Goal: Communication & Community: Answer question/provide support

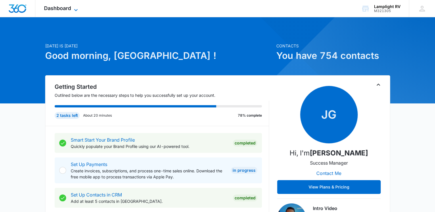
click at [63, 7] on span "Dashboard" at bounding box center [57, 8] width 27 height 6
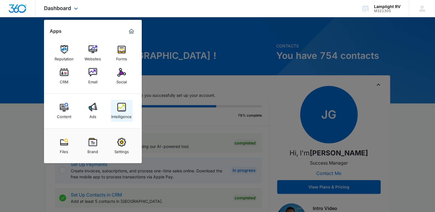
click at [124, 106] on img at bounding box center [121, 107] width 9 height 9
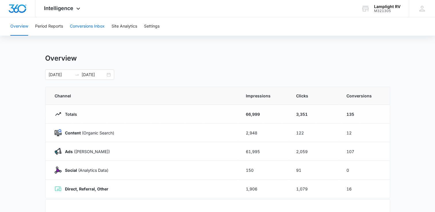
click at [97, 29] on button "Conversions Inbox" at bounding box center [87, 26] width 35 height 18
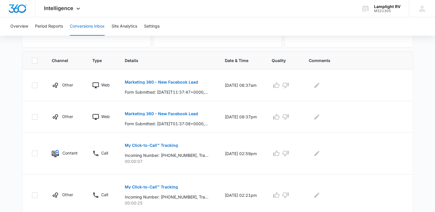
scroll to position [124, 0]
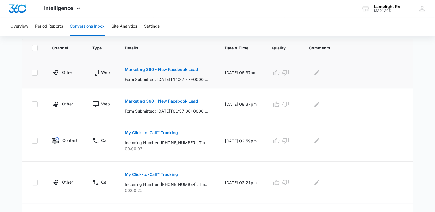
click at [335, 70] on div at bounding box center [356, 72] width 95 height 9
click at [320, 71] on icon "Edit Comments" at bounding box center [316, 72] width 7 height 7
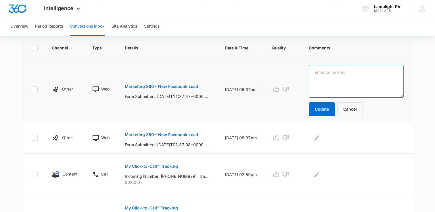
click at [349, 85] on textarea at bounding box center [356, 81] width 95 height 33
type textarea "sent email requesting which park they needed info for- CG 9/11"
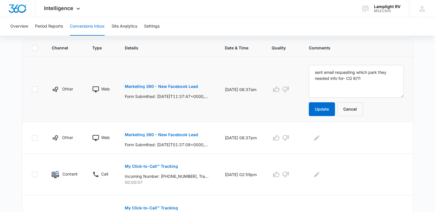
click at [197, 85] on p "Marketing 360 - New Facebook Lead" at bounding box center [161, 87] width 73 height 4
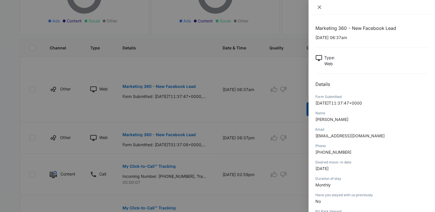
click at [322, 7] on button "Close" at bounding box center [319, 7] width 8 height 5
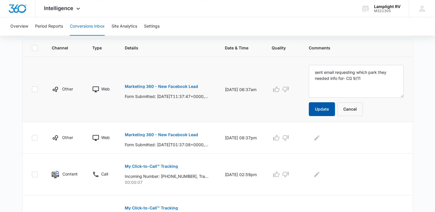
click at [329, 105] on button "Update" at bounding box center [322, 109] width 26 height 14
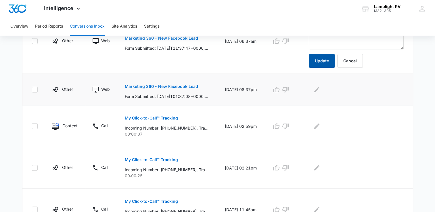
scroll to position [172, 0]
click at [320, 90] on icon "Edit Comments" at bounding box center [316, 90] width 7 height 7
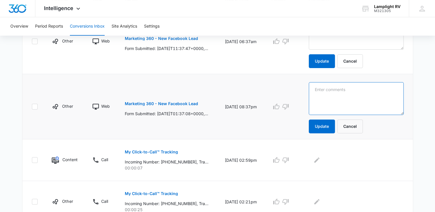
click at [348, 87] on textarea at bounding box center [356, 98] width 95 height 33
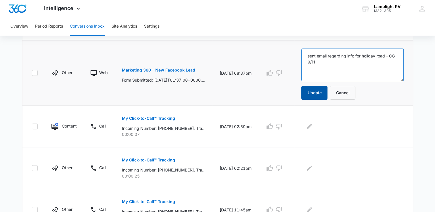
type textarea "sent email regarding info for holiday road - CG 9/11"
click at [315, 86] on button "Update" at bounding box center [314, 93] width 26 height 14
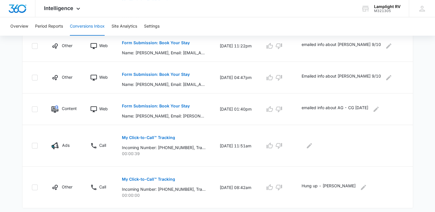
scroll to position [352, 0]
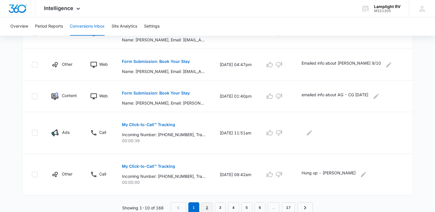
click at [209, 203] on link "2" at bounding box center [207, 207] width 11 height 11
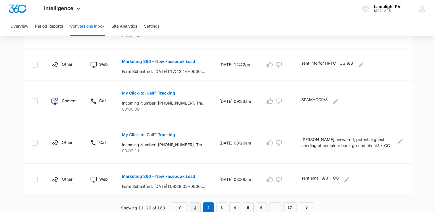
click at [193, 211] on link "1" at bounding box center [195, 207] width 11 height 11
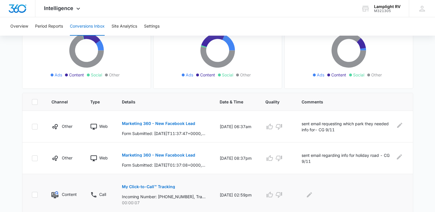
scroll to position [70, 0]
